Goal: Task Accomplishment & Management: Manage account settings

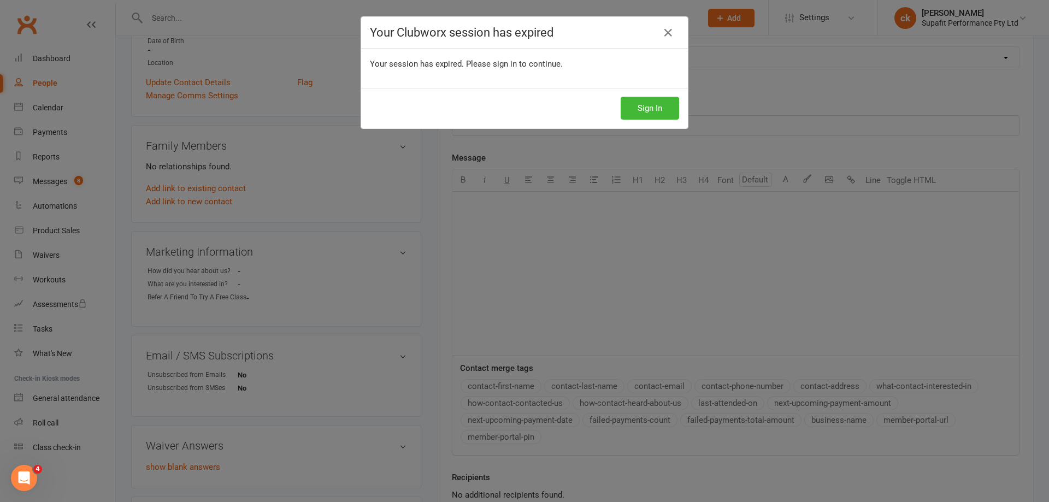
scroll to position [219, 0]
click at [636, 108] on button "Sign In" at bounding box center [650, 108] width 58 height 23
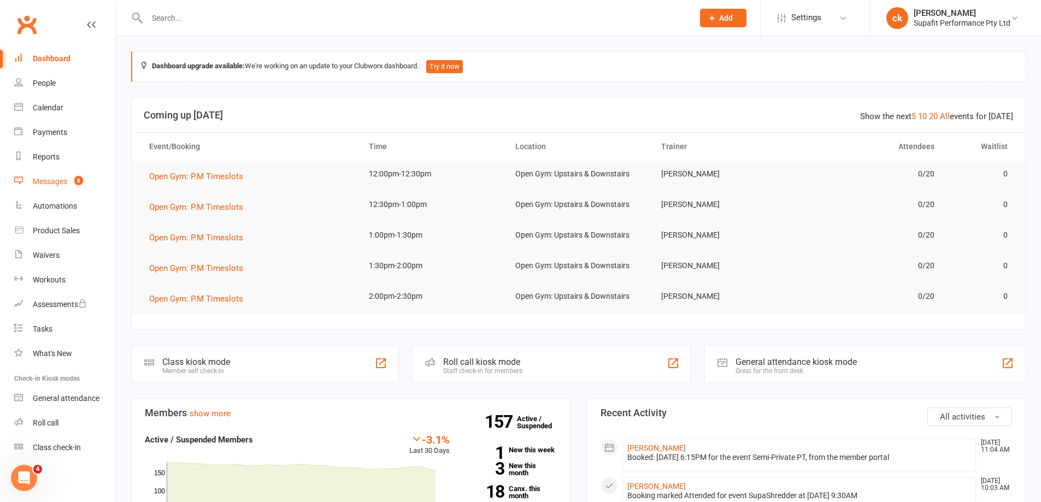
click at [54, 181] on div "Messages" at bounding box center [50, 181] width 34 height 9
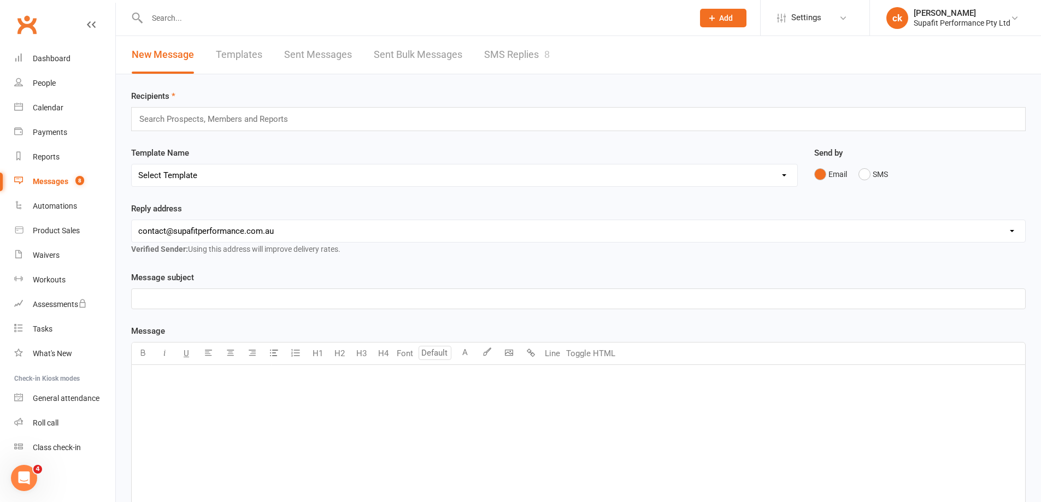
click at [521, 51] on link "SMS Replies 8" at bounding box center [517, 55] width 66 height 38
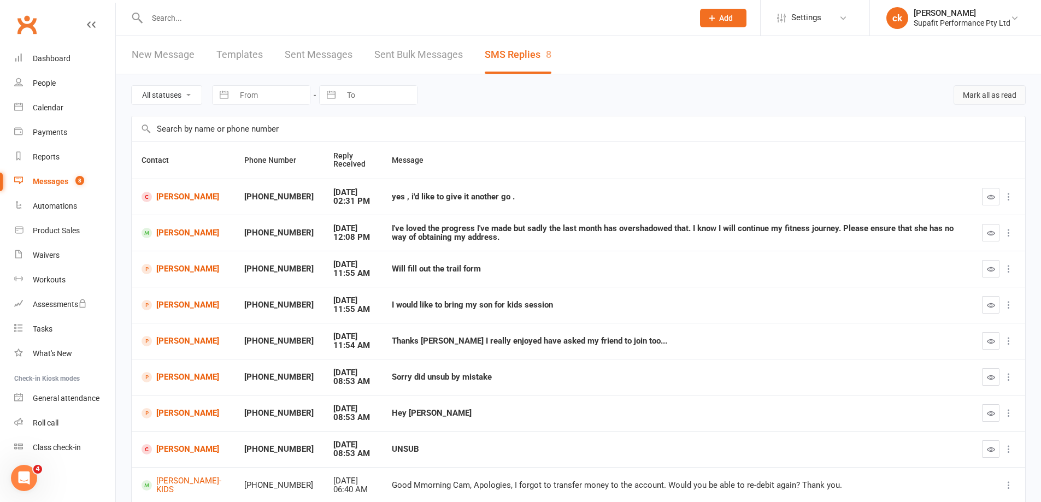
click at [985, 97] on button "Mark all as read" at bounding box center [989, 95] width 72 height 20
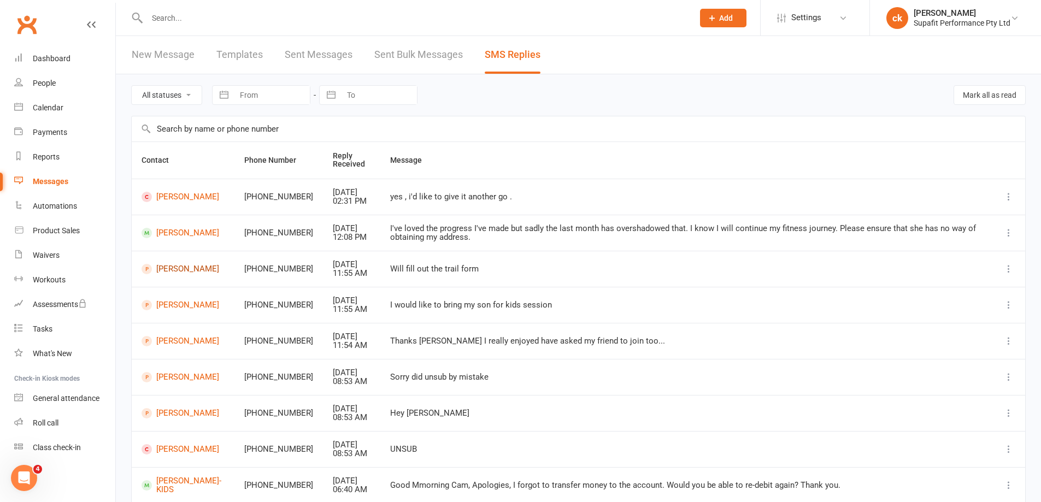
click at [162, 272] on link "[PERSON_NAME]" at bounding box center [183, 269] width 83 height 10
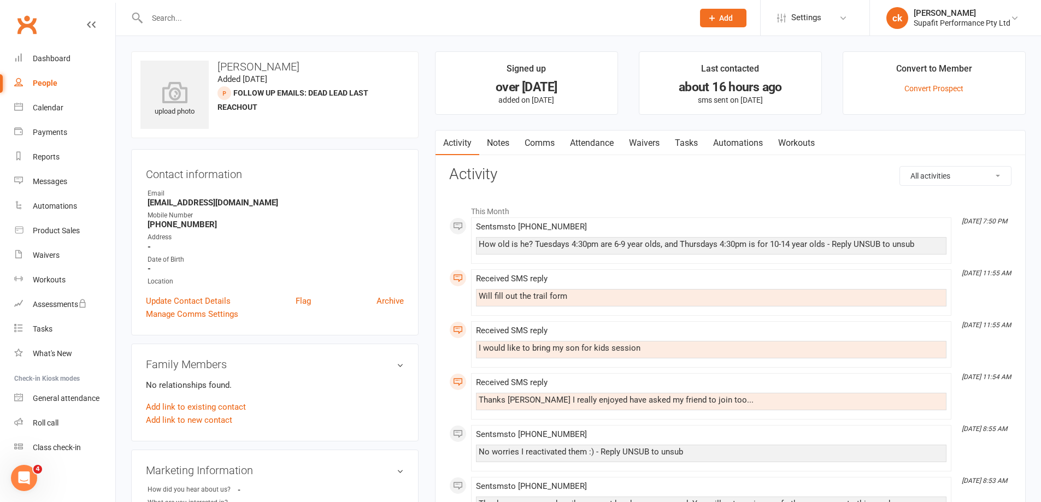
click at [36, 85] on div "People" at bounding box center [45, 83] width 25 height 9
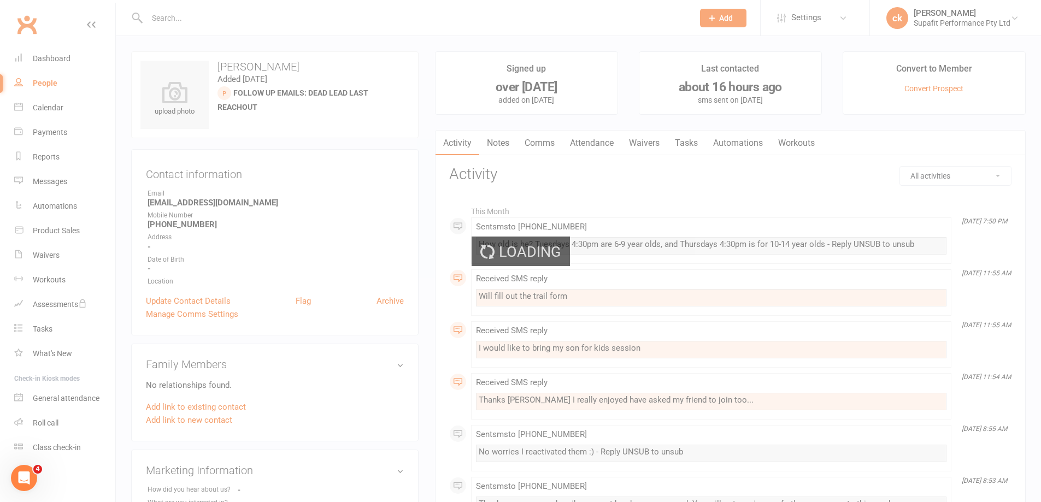
select select "100"
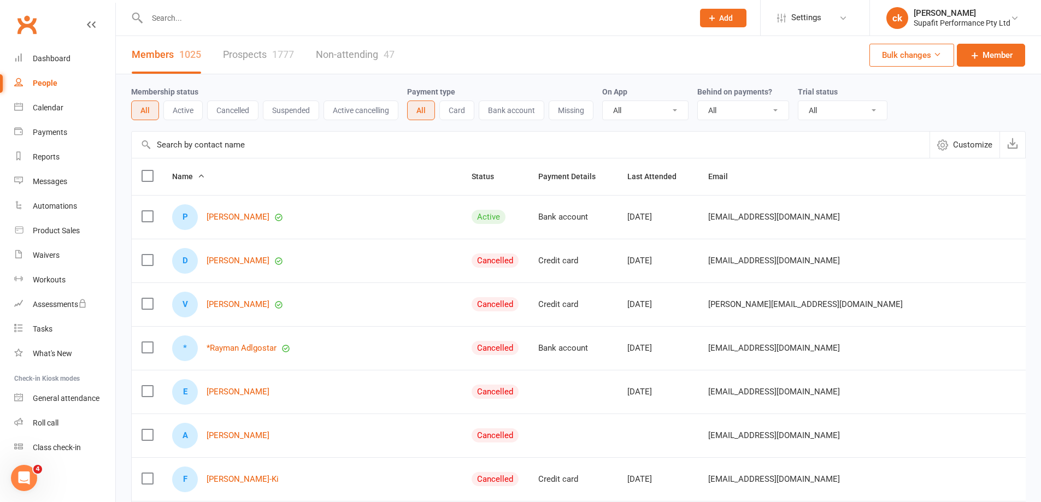
click at [263, 52] on link "Prospects 1777" at bounding box center [258, 55] width 71 height 38
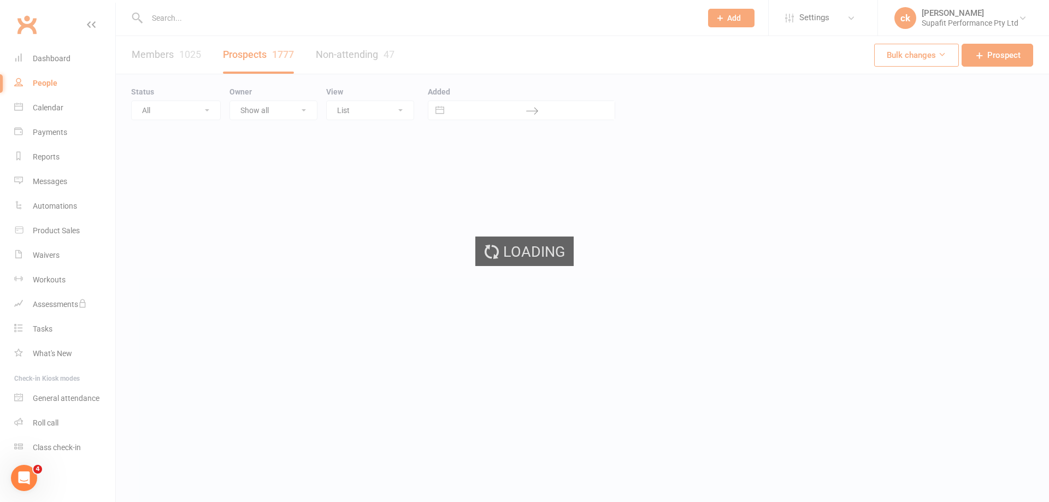
select select "100"
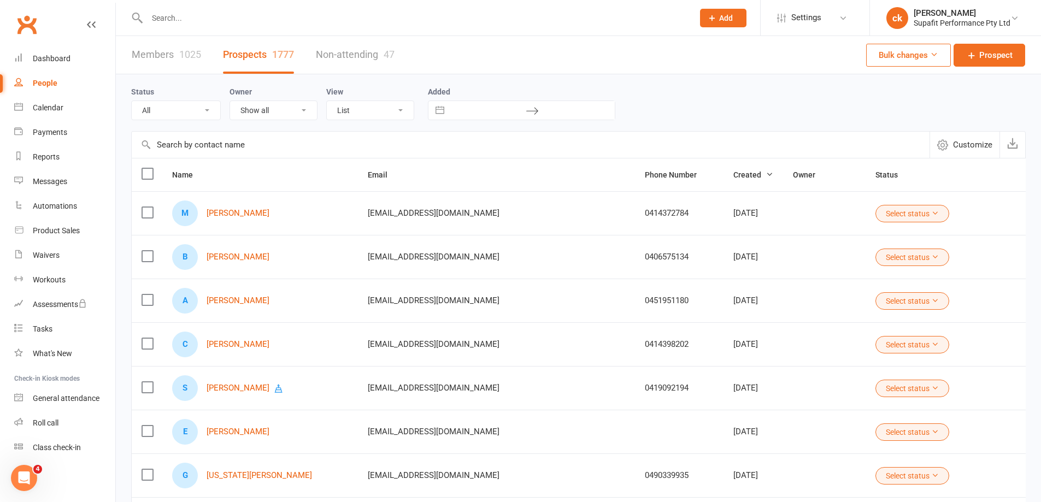
click at [148, 210] on label at bounding box center [147, 212] width 11 height 11
click at [148, 207] on input "checkbox" at bounding box center [147, 207] width 11 height 0
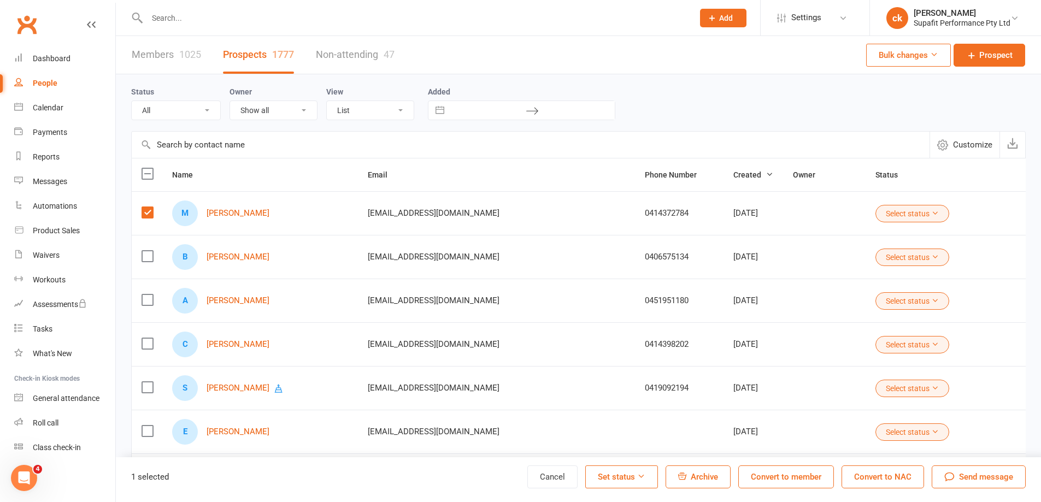
click at [696, 480] on span "Archive" at bounding box center [704, 477] width 27 height 10
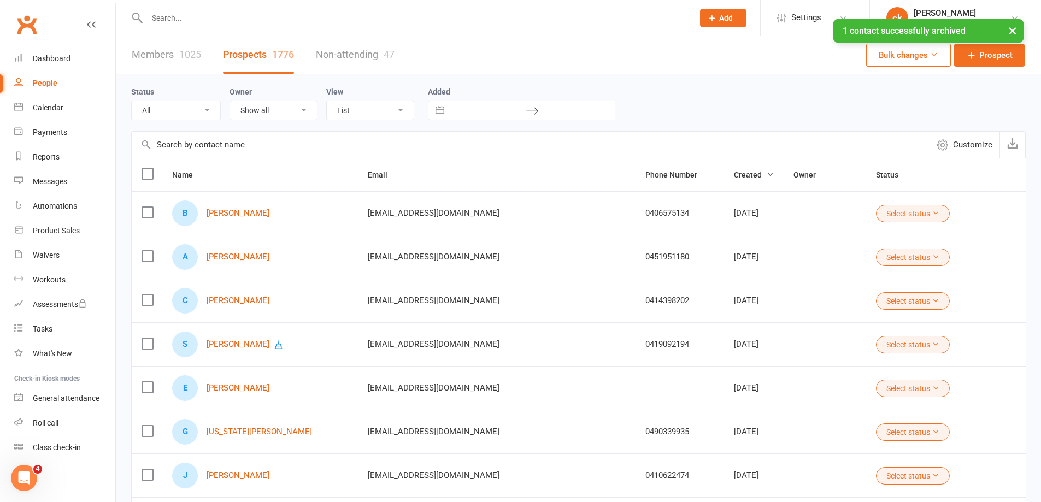
click at [203, 148] on input "text" at bounding box center [531, 145] width 798 height 26
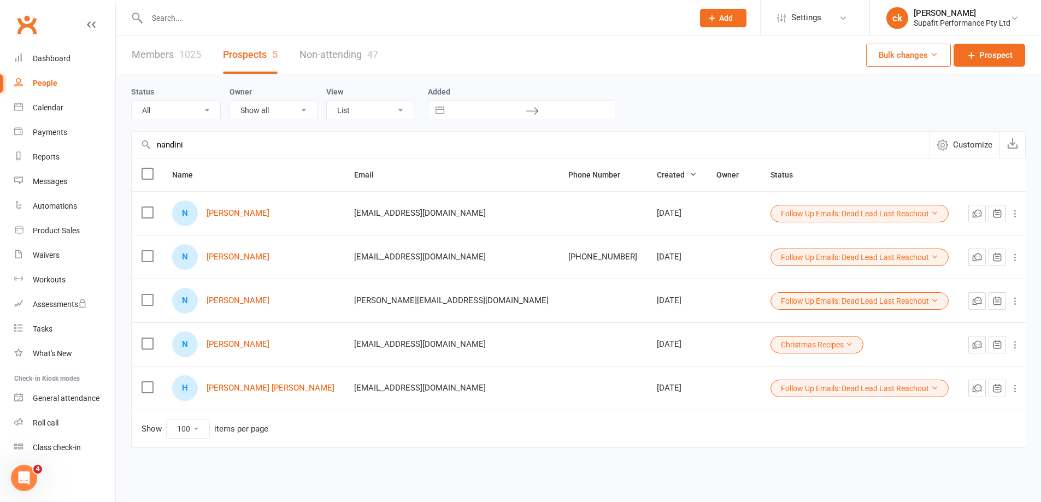
type input "nandini"
click at [150, 253] on label at bounding box center [147, 256] width 11 height 11
click at [150, 251] on input "checkbox" at bounding box center [147, 251] width 11 height 0
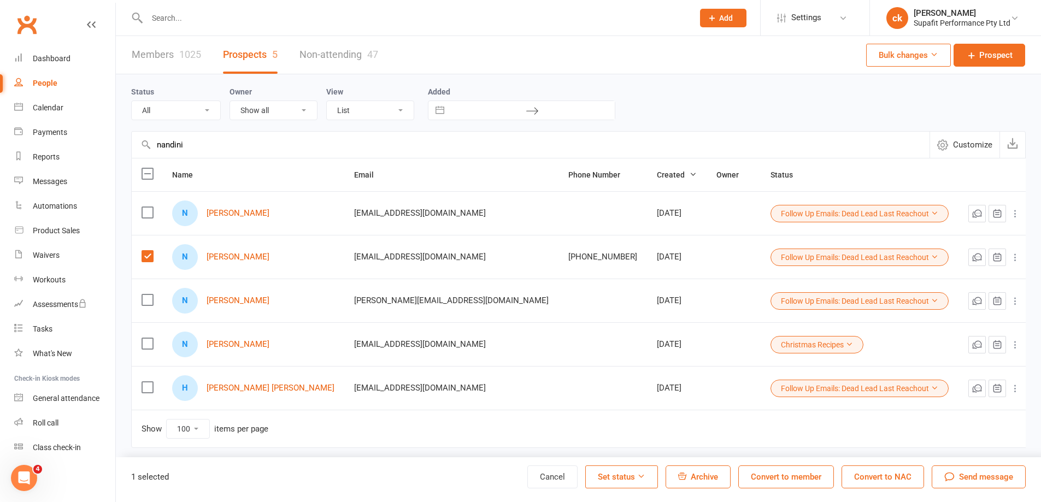
click at [692, 476] on span "Archive" at bounding box center [704, 477] width 27 height 10
